Goal: Task Accomplishment & Management: Manage account settings

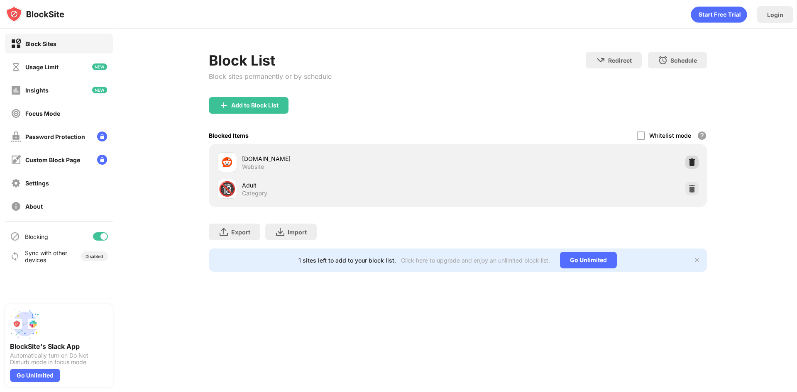
click at [695, 166] on div at bounding box center [691, 162] width 13 height 13
